Goal: Navigation & Orientation: Find specific page/section

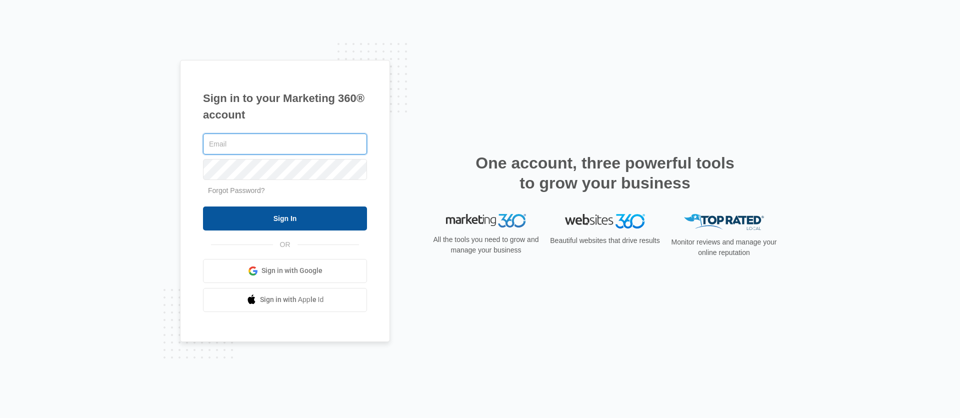
type input "[PERSON_NAME][EMAIL_ADDRESS][PERSON_NAME][DOMAIN_NAME]"
click at [299, 216] on input "Sign In" at bounding box center [285, 218] width 164 height 24
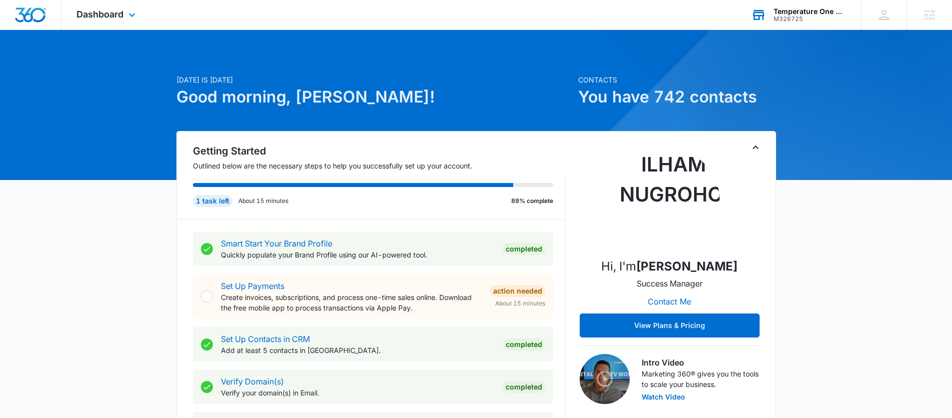
click at [815, 17] on div "M326725" at bounding box center [810, 18] width 73 height 7
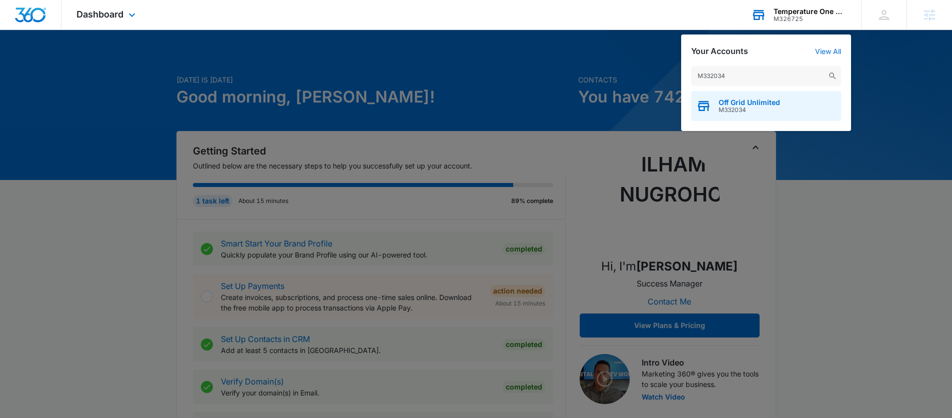
type input "M332034"
click at [765, 98] on span "Off Grid Unlimited" at bounding box center [749, 102] width 61 height 8
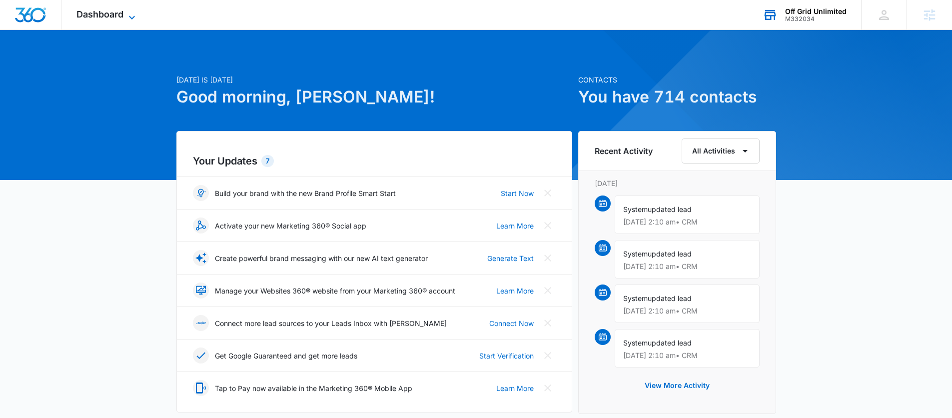
click at [108, 18] on span "Dashboard" at bounding box center [99, 14] width 47 height 10
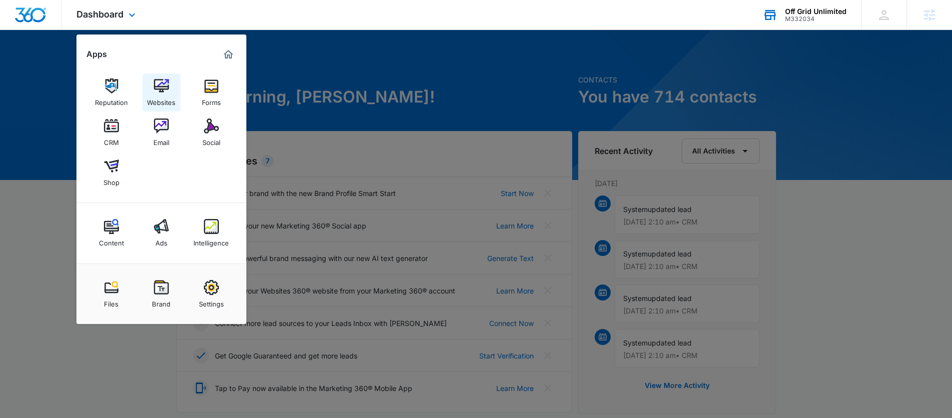
click at [163, 88] on img at bounding box center [161, 85] width 15 height 15
